Goal: Navigation & Orientation: Find specific page/section

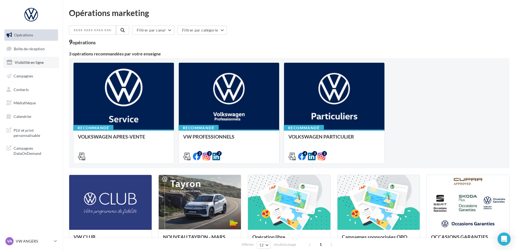
click at [30, 63] on span "Visibilité en ligne" at bounding box center [29, 62] width 29 height 5
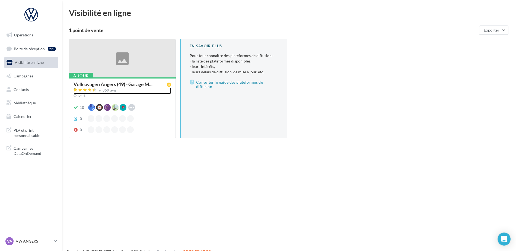
click at [110, 92] on div "869 avis" at bounding box center [110, 90] width 14 height 4
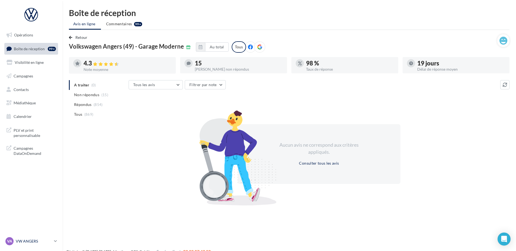
click at [37, 245] on div "VA VW ANGERS vw-ang-tar" at bounding box center [28, 241] width 46 height 8
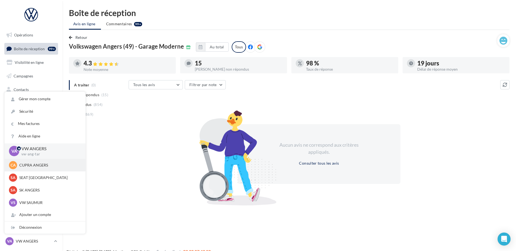
click at [43, 167] on p "CUPRA ANGERS" at bounding box center [49, 164] width 60 height 5
